Goal: Task Accomplishment & Management: Manage account settings

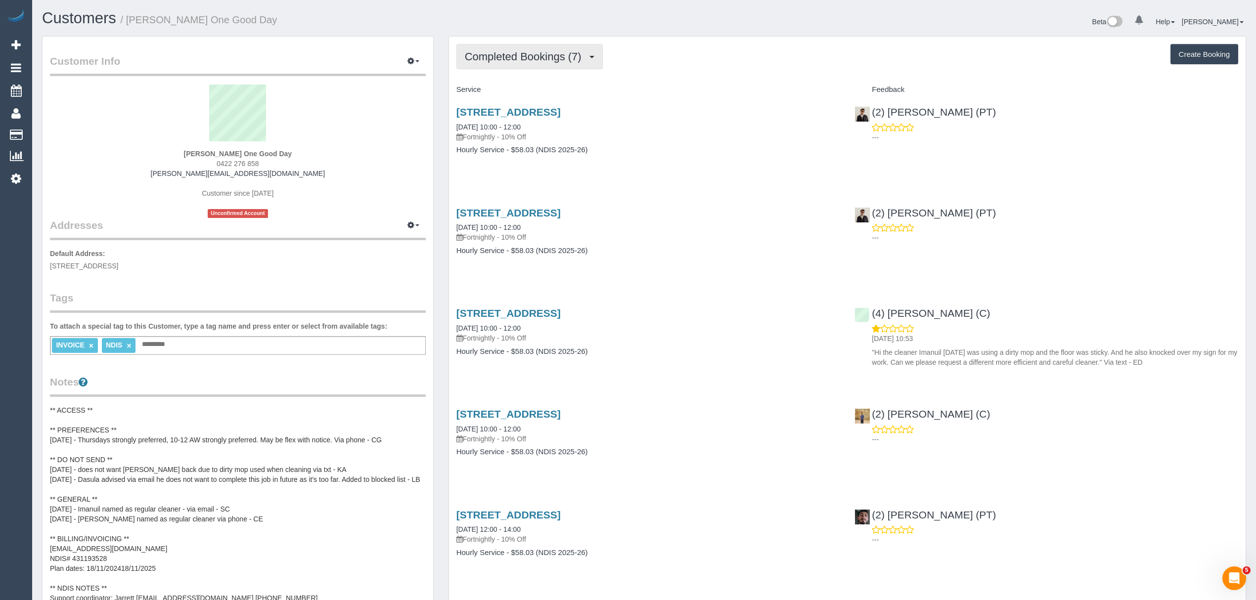
click at [515, 52] on span "Completed Bookings (7)" at bounding box center [526, 56] width 122 height 12
click at [417, 130] on sui-profile-pic at bounding box center [237, 117] width 361 height 64
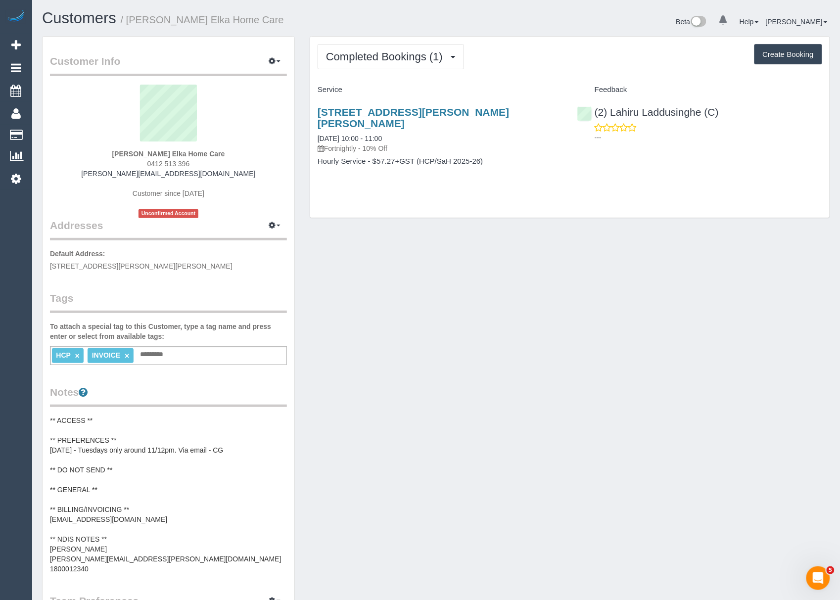
click at [159, 479] on pre "** ACCESS ** ** PREFERENCES ** [DATE] - Tuesdays only around 11/12pm. Via email…" at bounding box center [168, 494] width 237 height 158
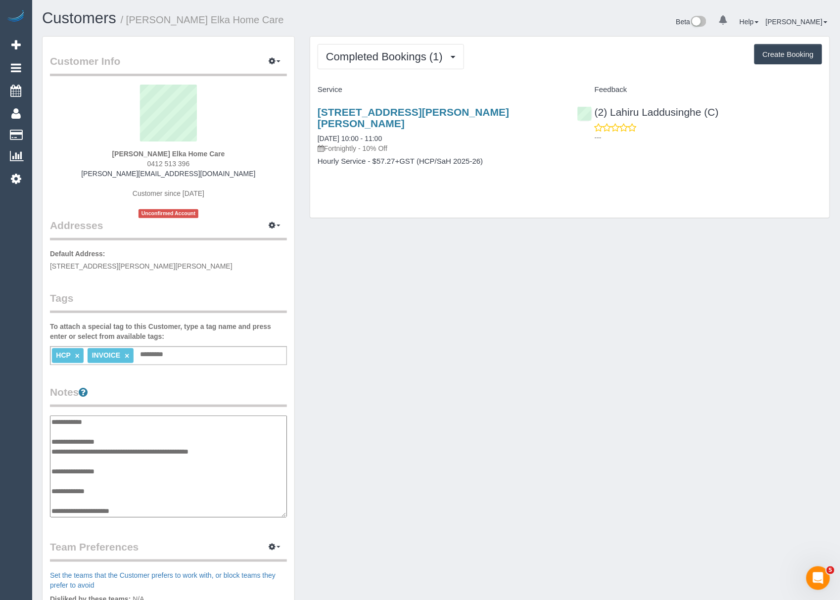
scroll to position [59, 0]
drag, startPoint x: 163, startPoint y: 459, endPoint x: 52, endPoint y: 459, distance: 111.2
click at [52, 459] on textarea "**********" at bounding box center [168, 466] width 237 height 102
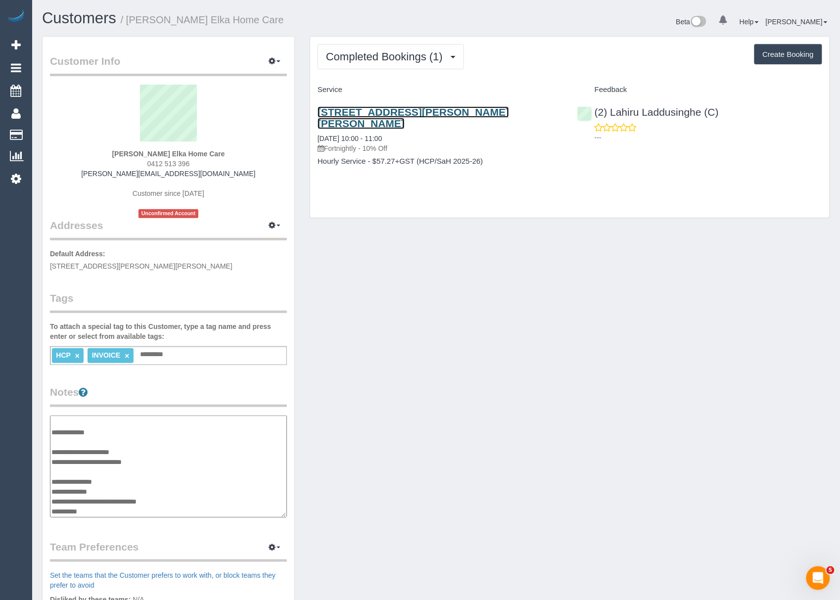
click at [391, 115] on link "11 Rigby Court, Narre Warren, VIC 3805" at bounding box center [412, 117] width 191 height 23
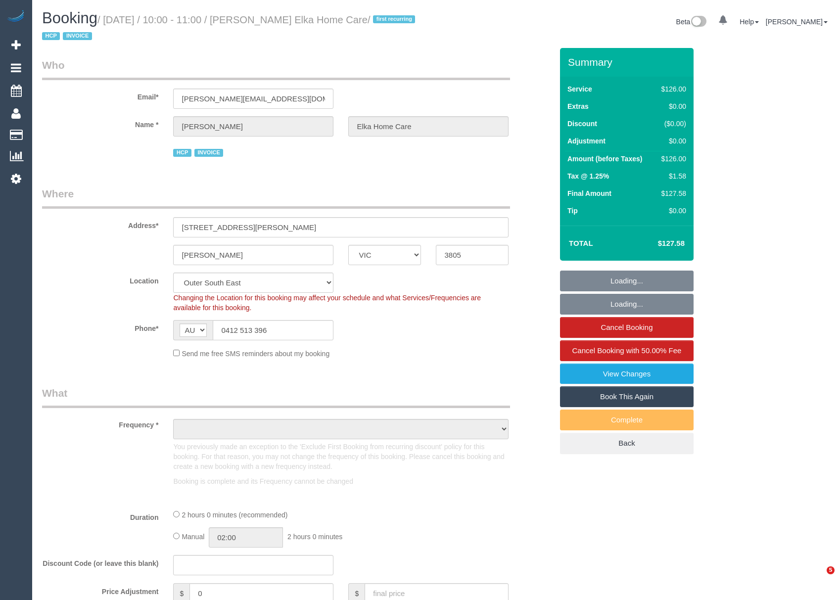
select select "VIC"
select select "object:1130"
select select "120"
select select "number:28"
select select "number:14"
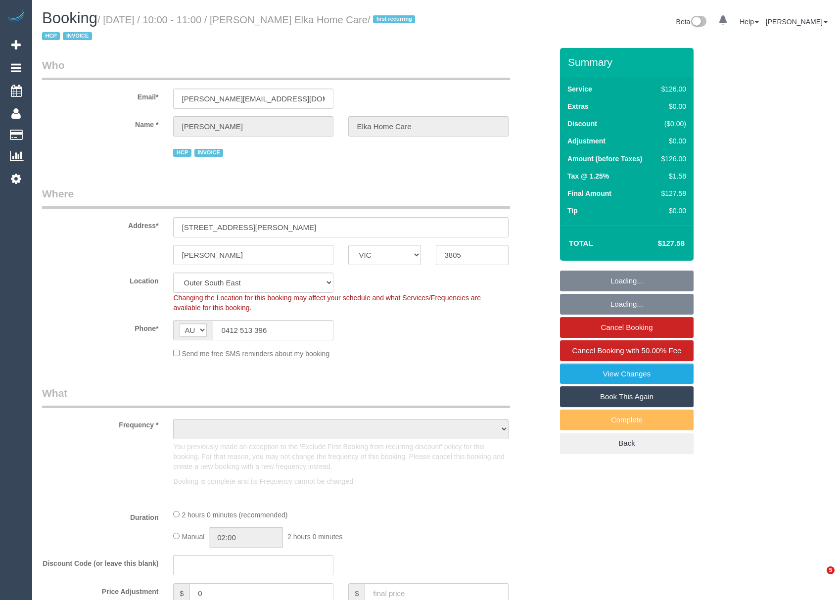
select select "number:19"
select select "number:25"
select select "number:35"
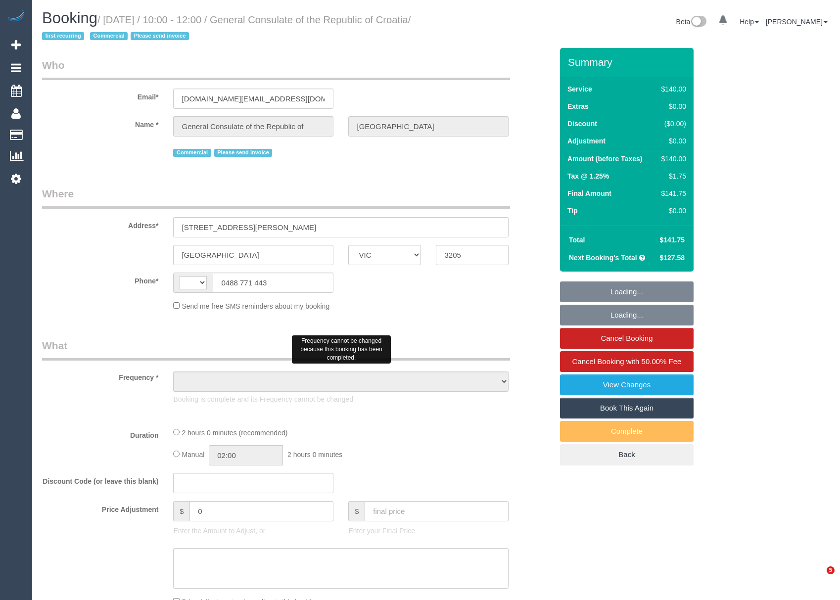
select select "VIC"
select select "string:AU"
select select "number:28"
select select "number:14"
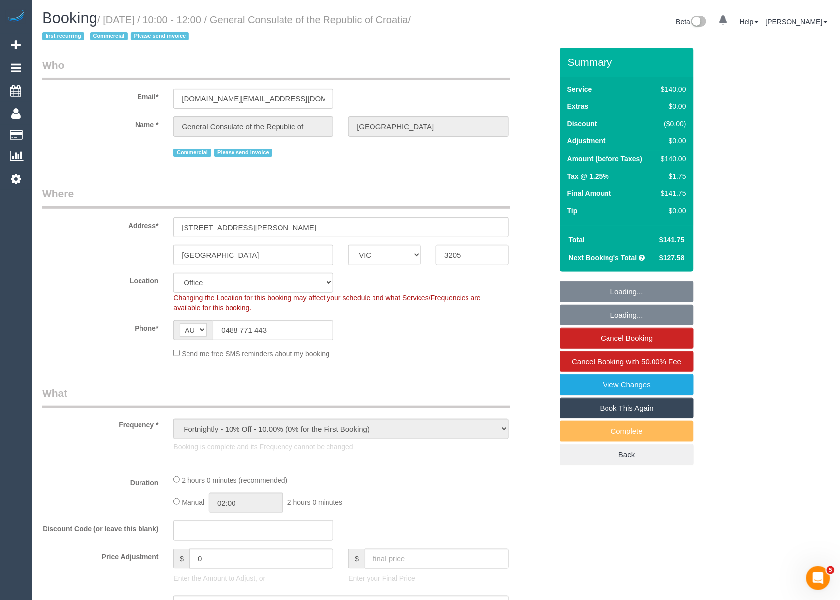
select select "object:880"
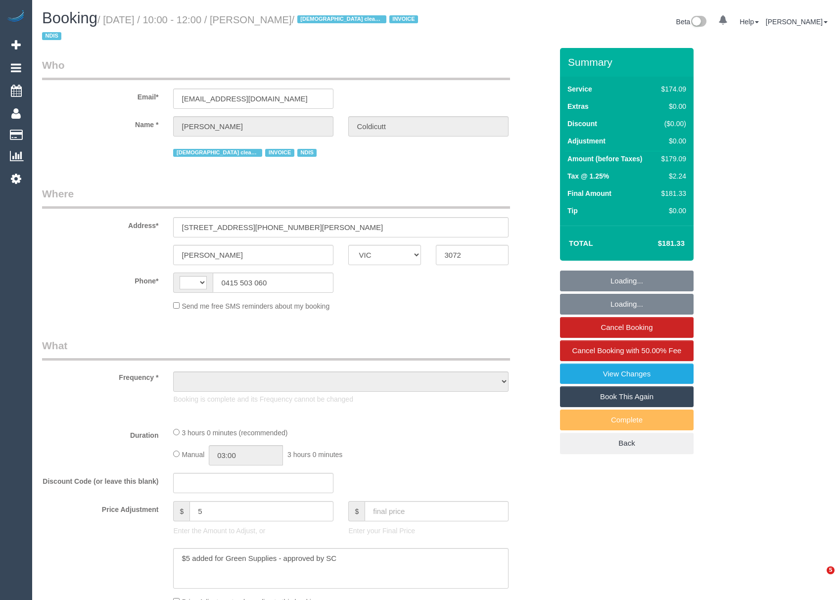
select select "VIC"
select select "string:AU"
select select "180"
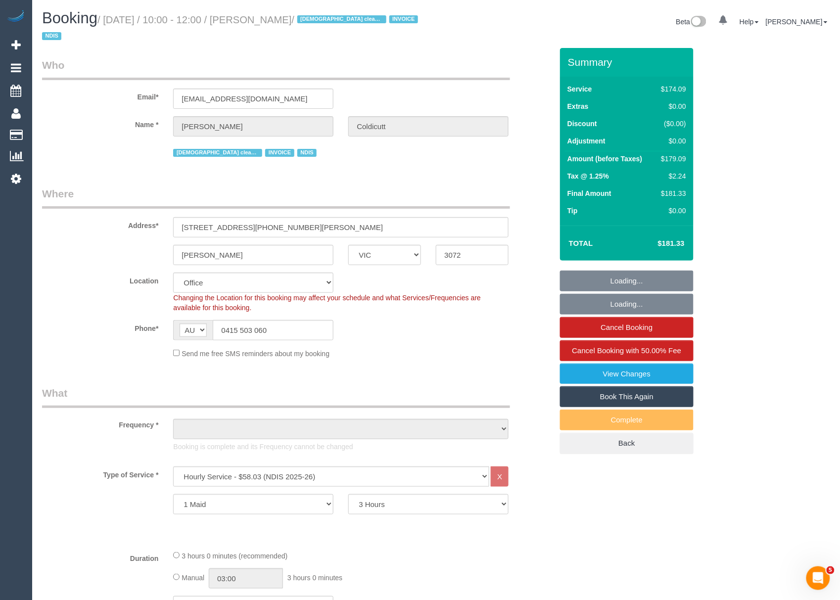
select select "object:599"
select select "number:28"
select select "number:16"
select select "number:19"
select select "number:36"
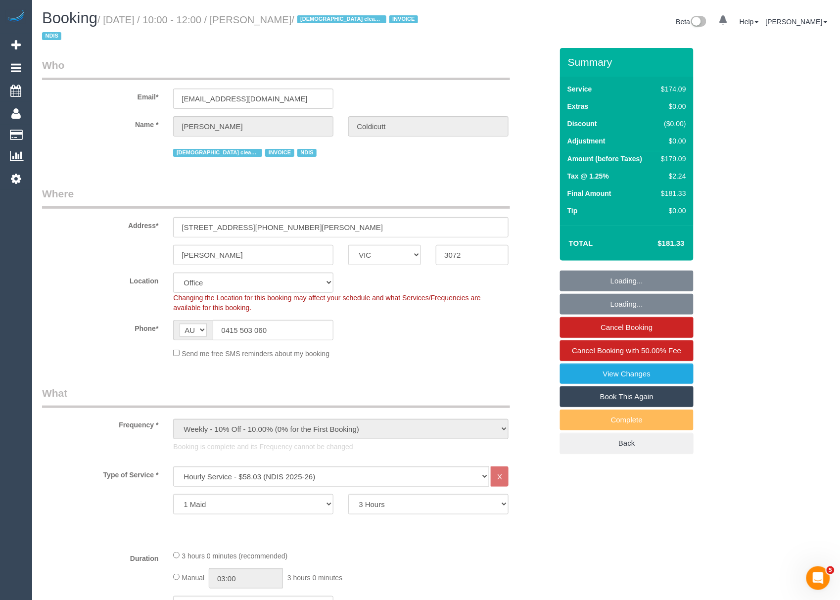
select select "number:34"
select select "number:11"
select select "object:2112"
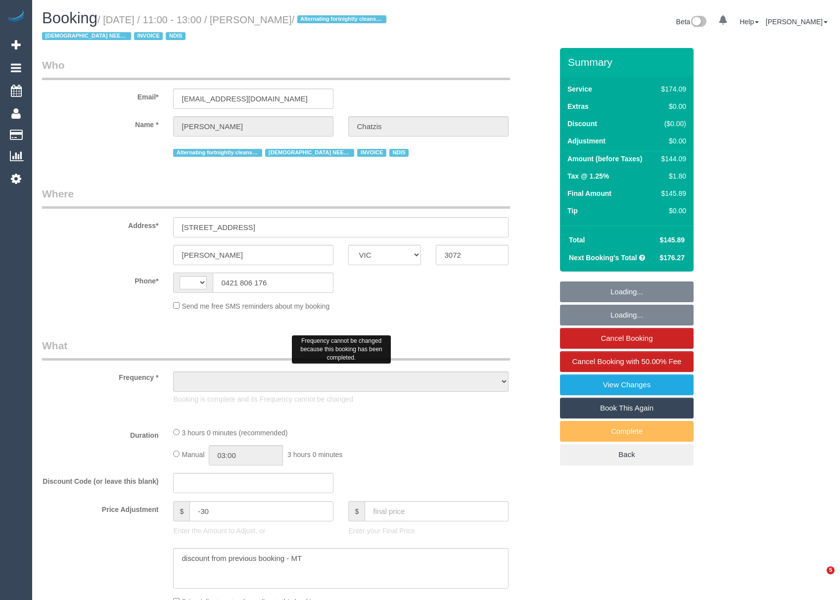
select select "VIC"
select select "string:AU"
select select "180"
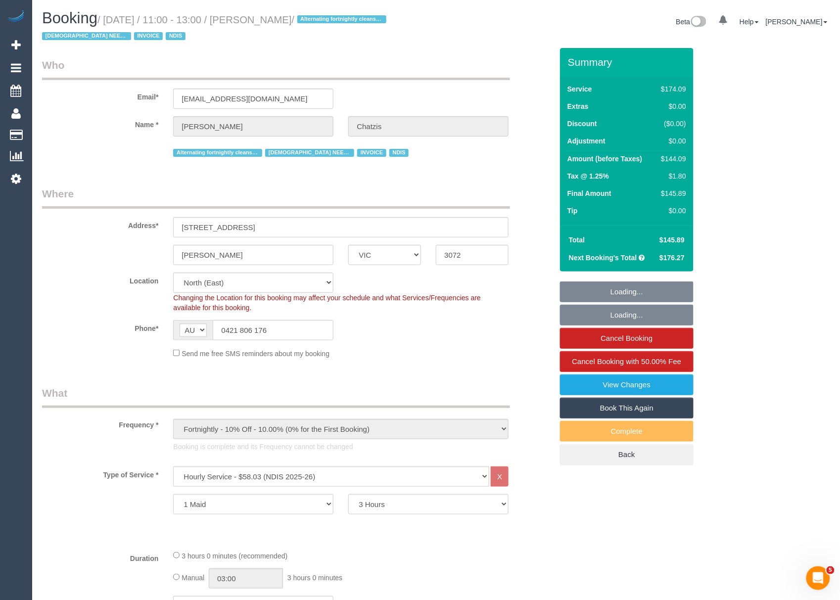
select select "object:1447"
select select "number:28"
select select "number:14"
select select "number:19"
select select "number:36"
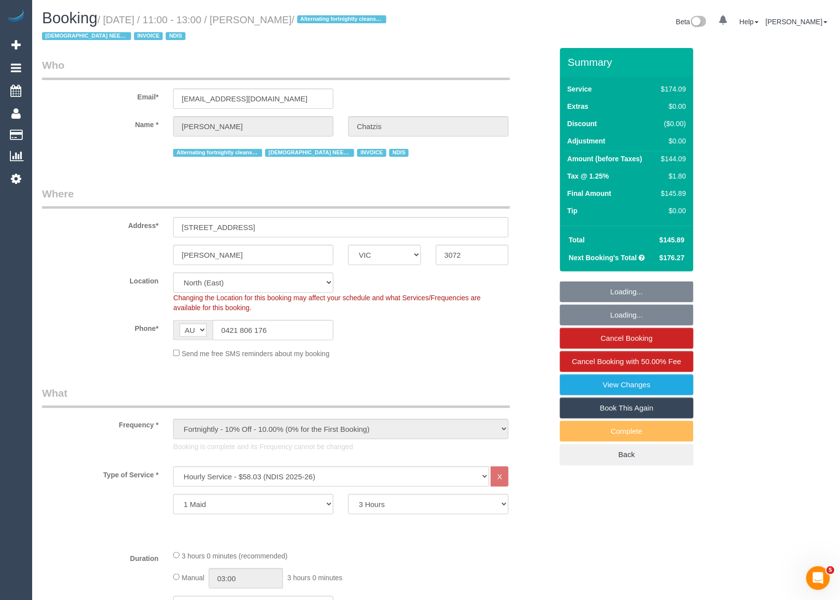
select select "number:35"
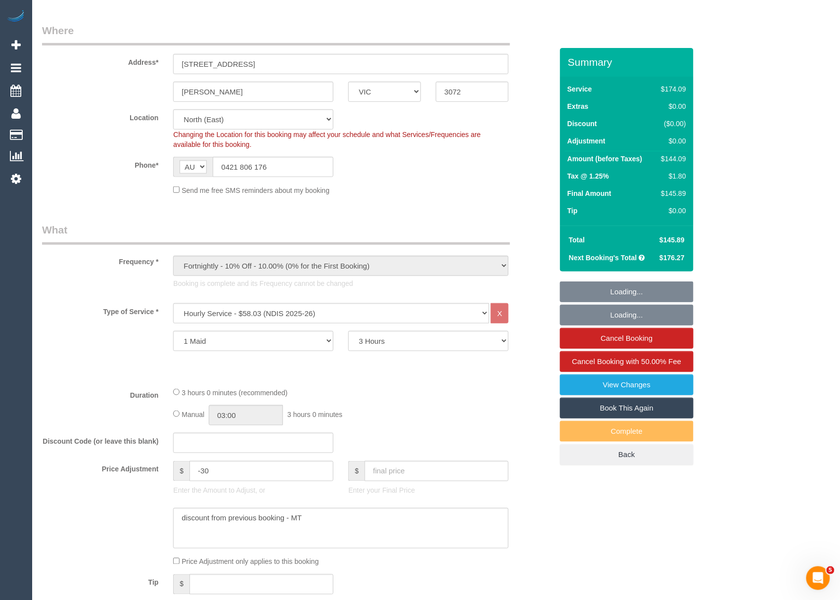
scroll to position [264, 0]
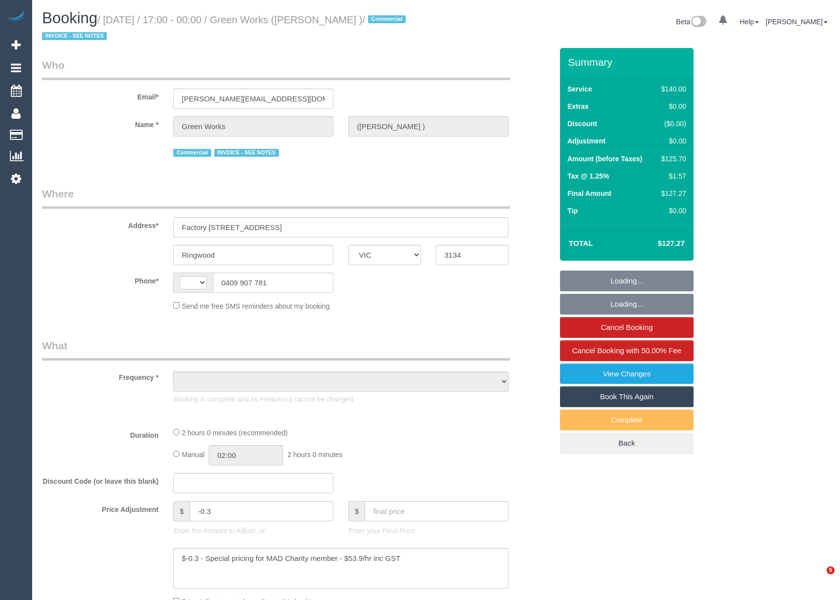
select select "VIC"
select select "string:AU"
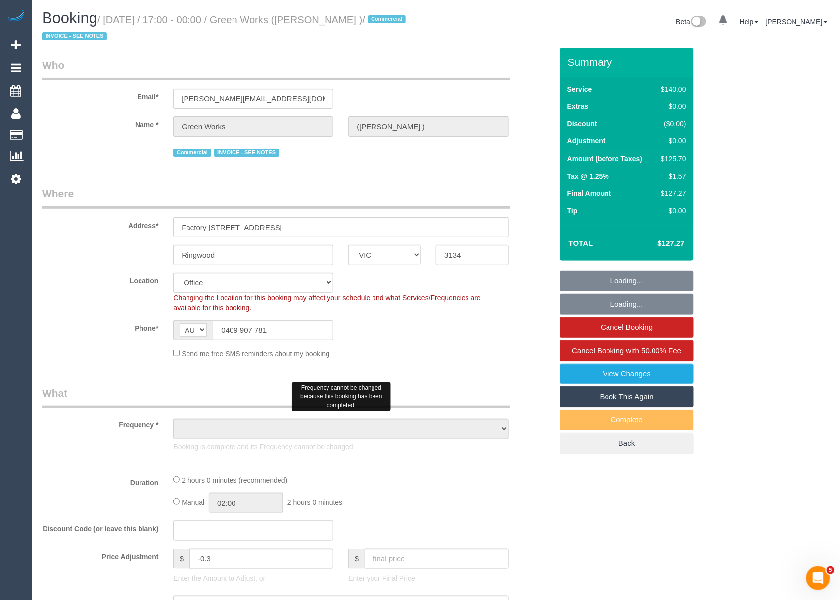
select select "object:544"
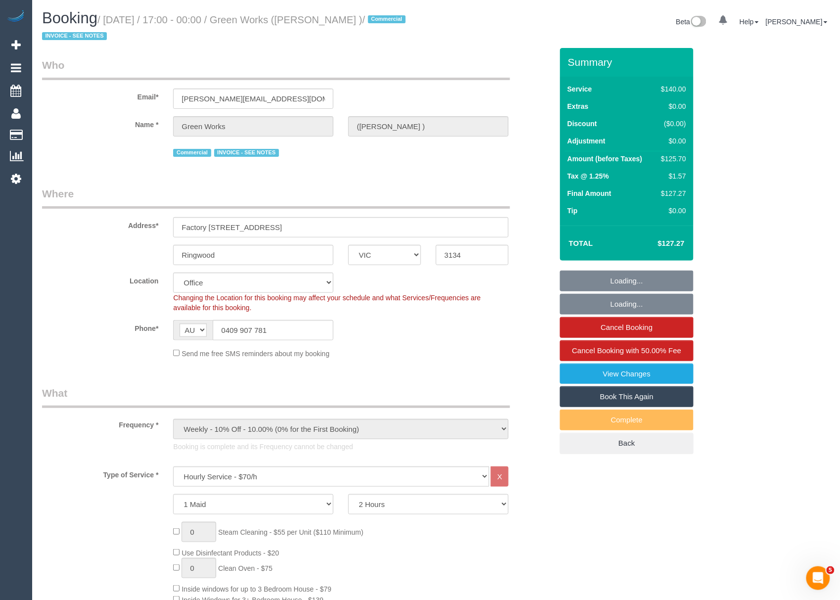
select select "22182"
select select "number:28"
select select "number:35"
select select "object:2239"
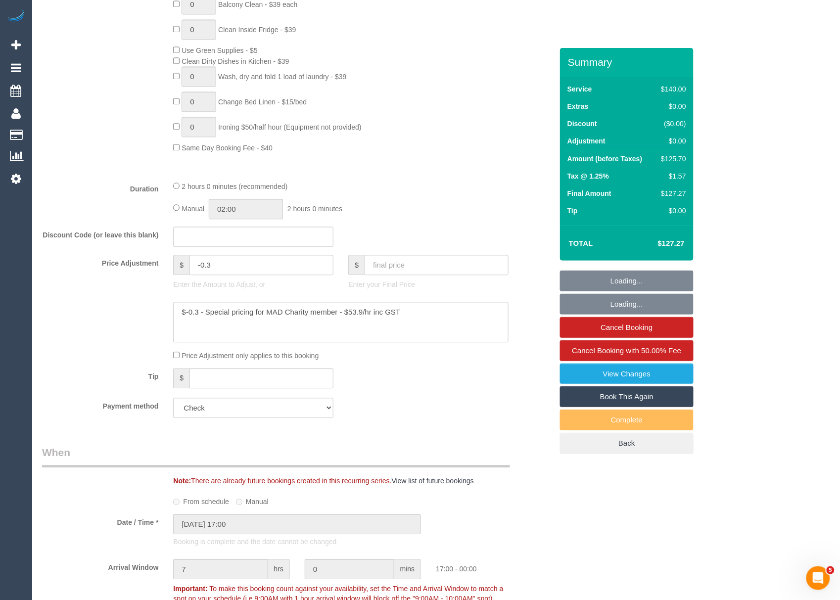
scroll to position [791, 0]
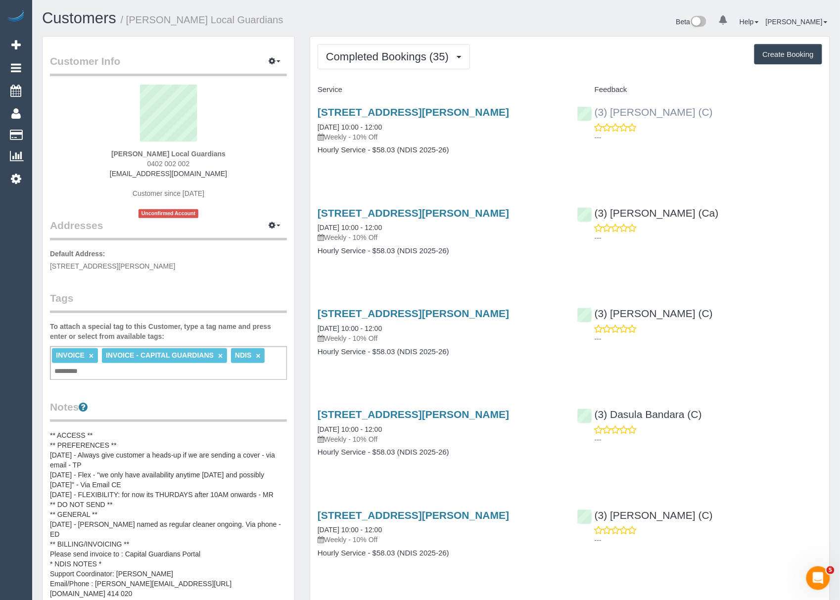
drag, startPoint x: 598, startPoint y: 105, endPoint x: 707, endPoint y: 109, distance: 108.8
click at [707, 113] on div "(3) [PERSON_NAME] (C) ---" at bounding box center [700, 122] width 260 height 48
copy link "(3) [PERSON_NAME]"
